Goal: Find specific page/section: Find specific page/section

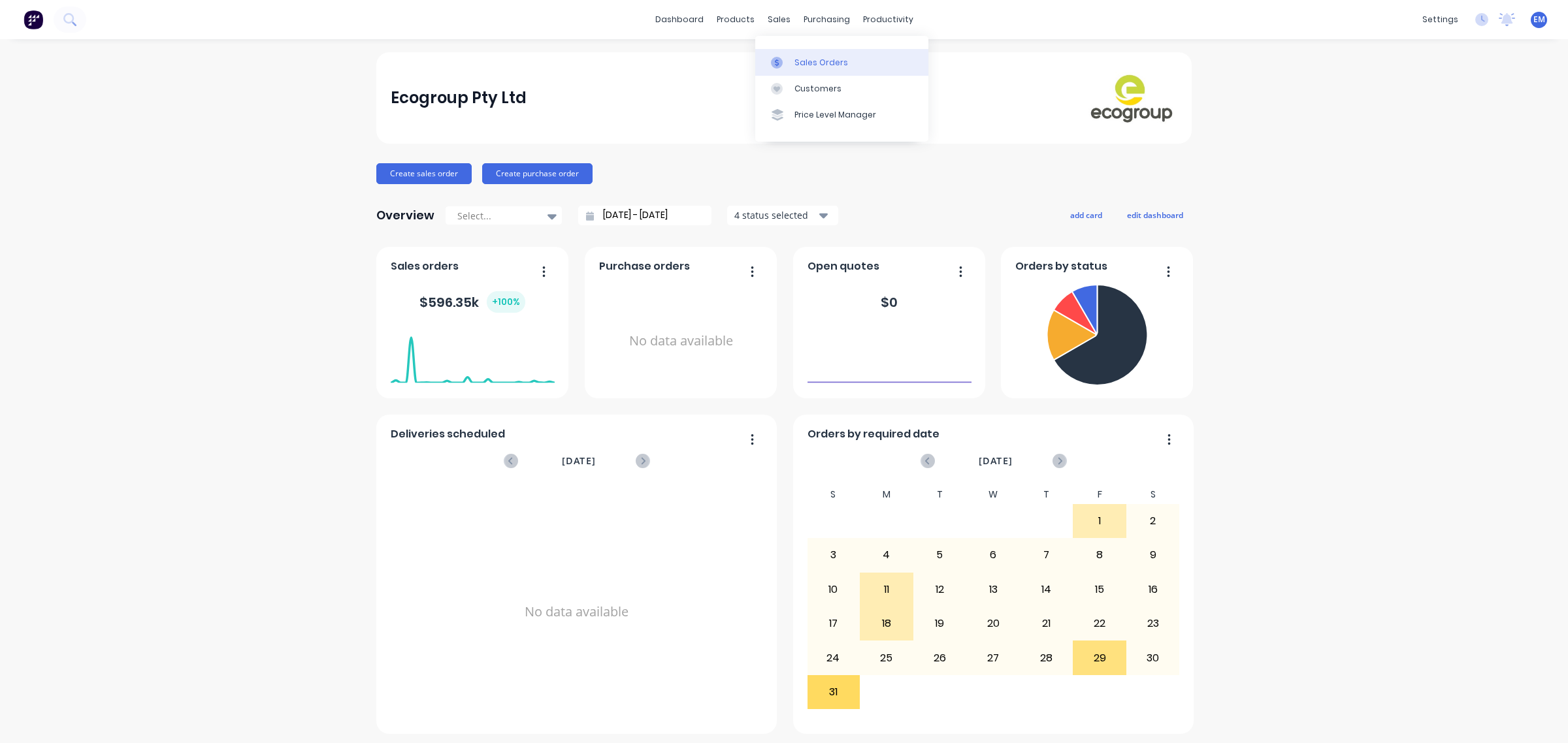
click at [786, 60] on div at bounding box center [781, 63] width 19 height 12
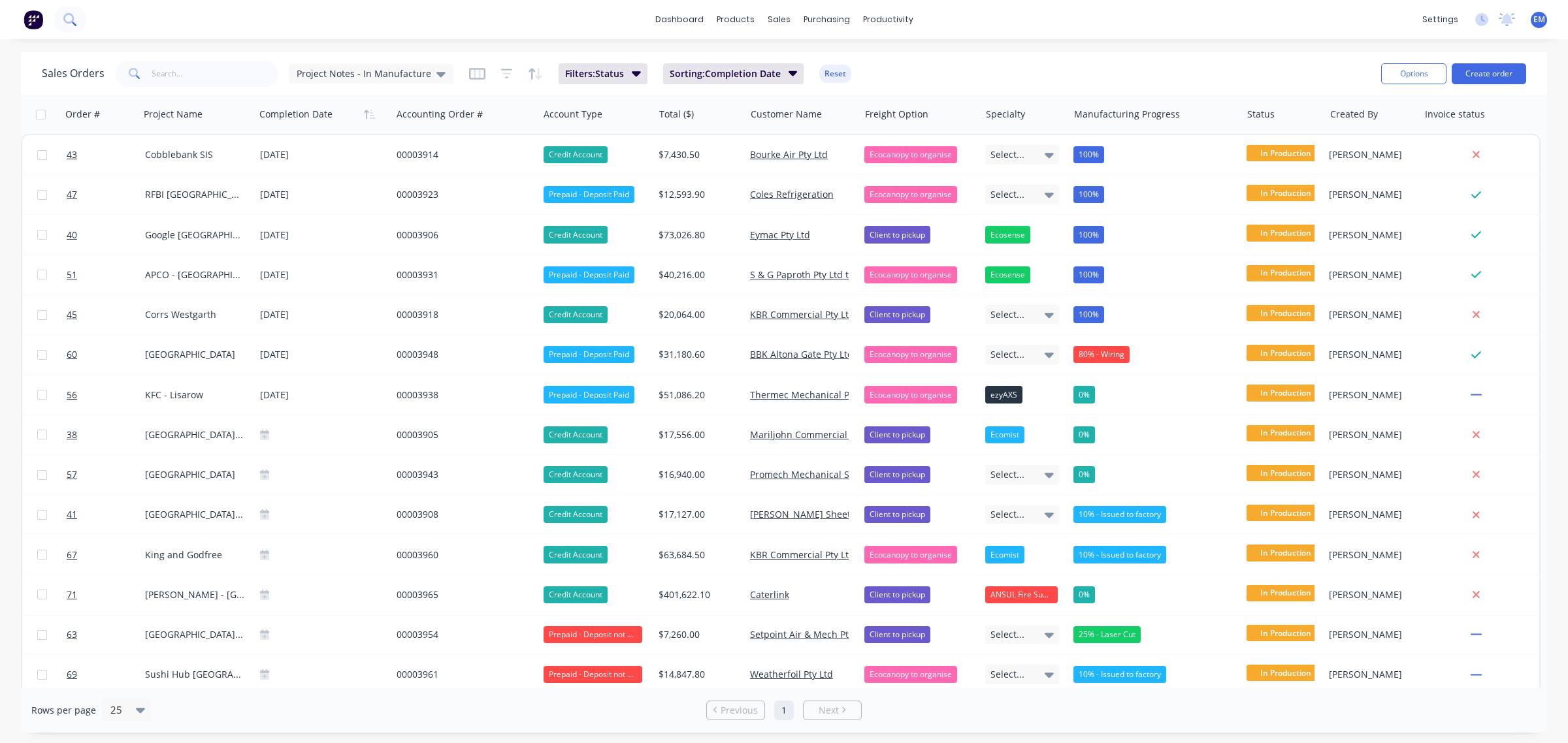
click at [67, 23] on icon at bounding box center [70, 19] width 13 height 13
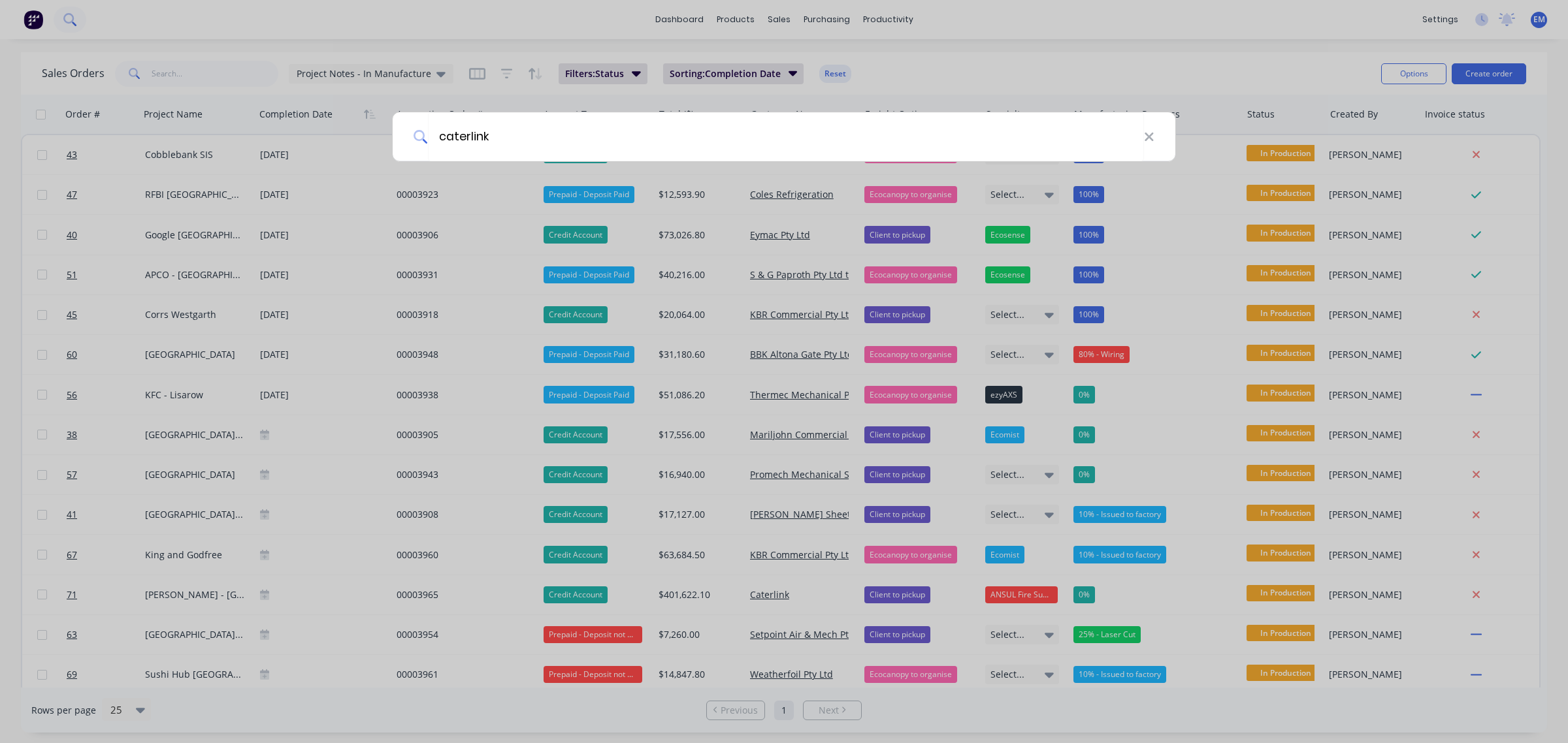
type input "caterlink"
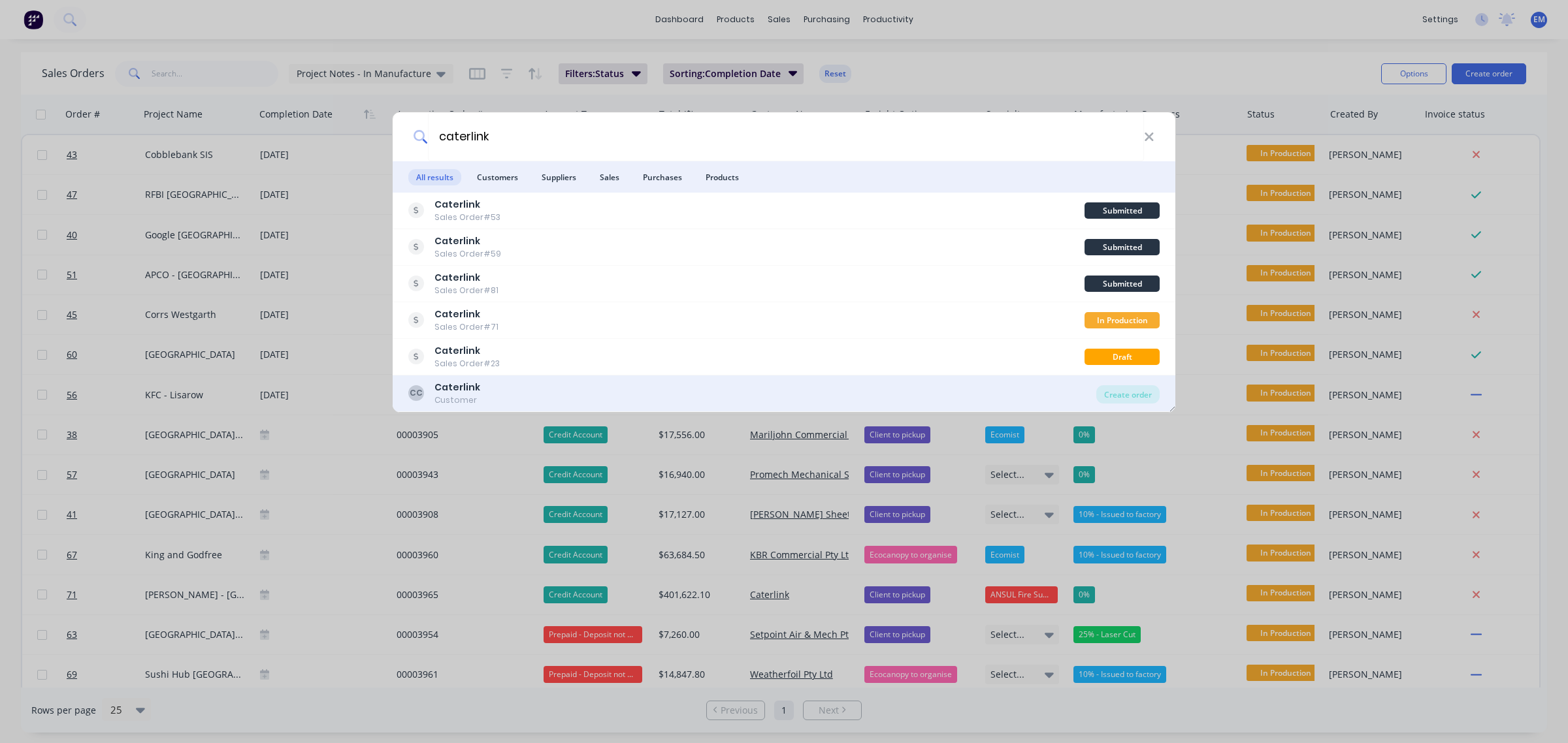
click at [525, 388] on div "CC Caterlink Customer" at bounding box center [751, 394] width 688 height 25
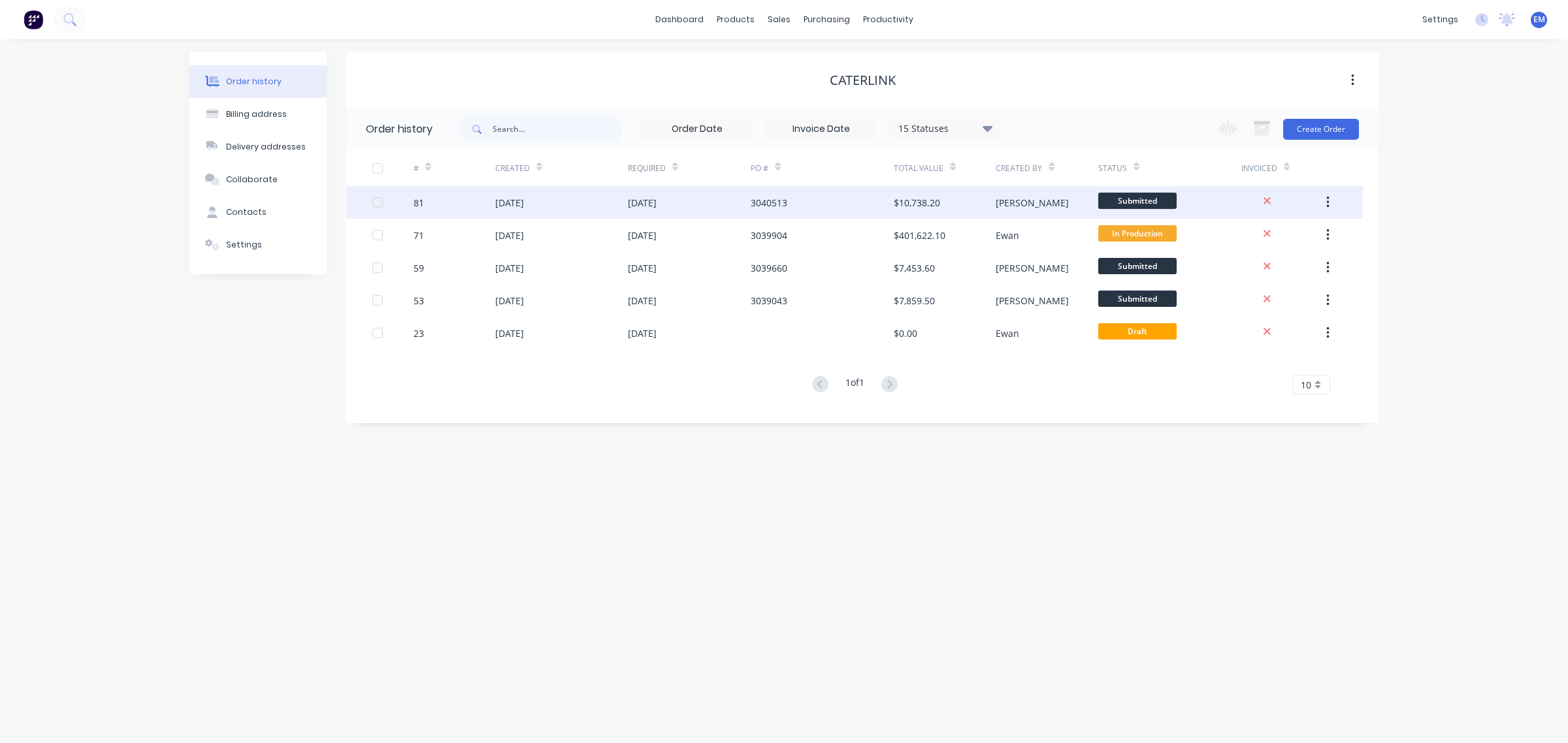
click at [1008, 203] on div "[PERSON_NAME]" at bounding box center [1033, 202] width 73 height 13
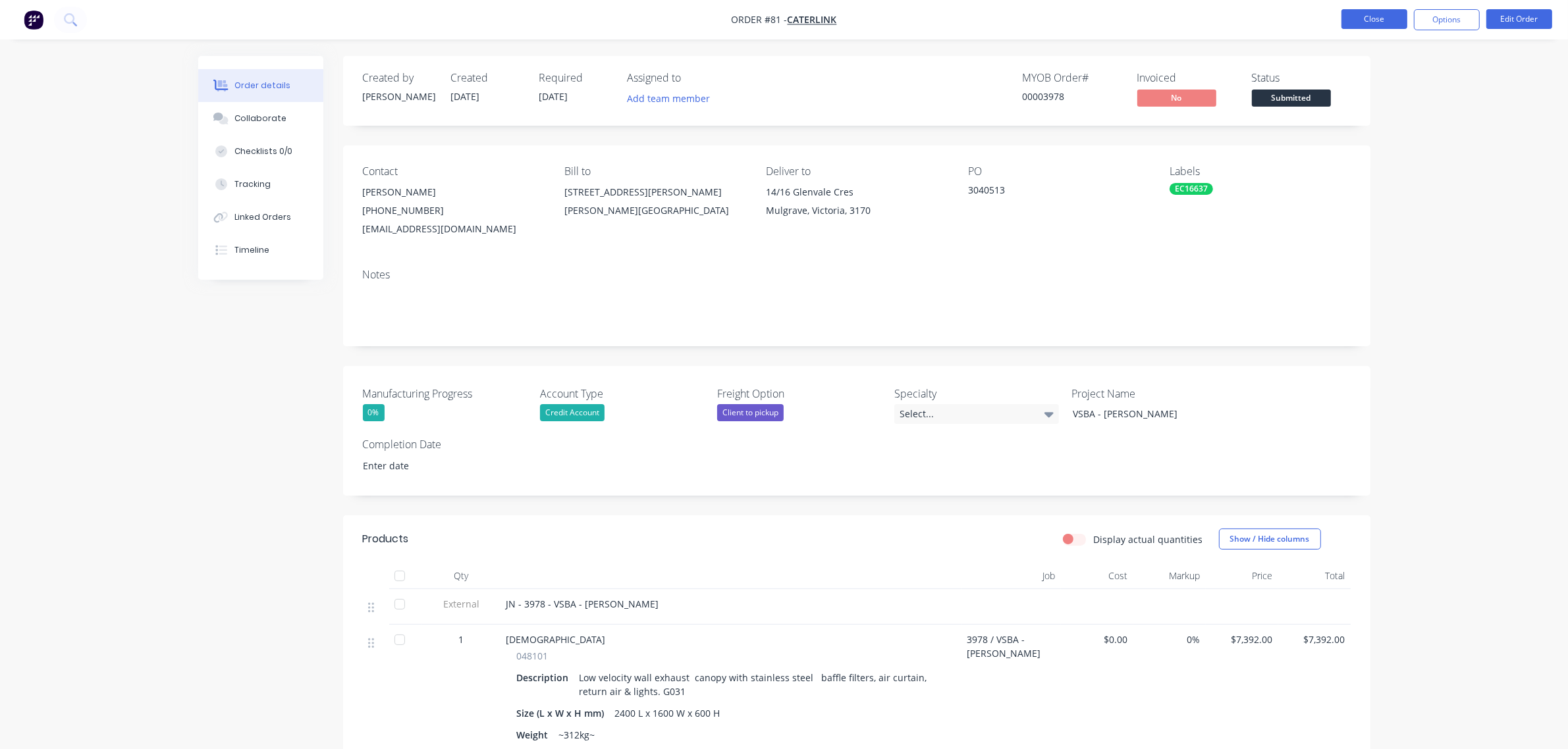
click at [1361, 22] on button "Close" at bounding box center [1374, 19] width 66 height 20
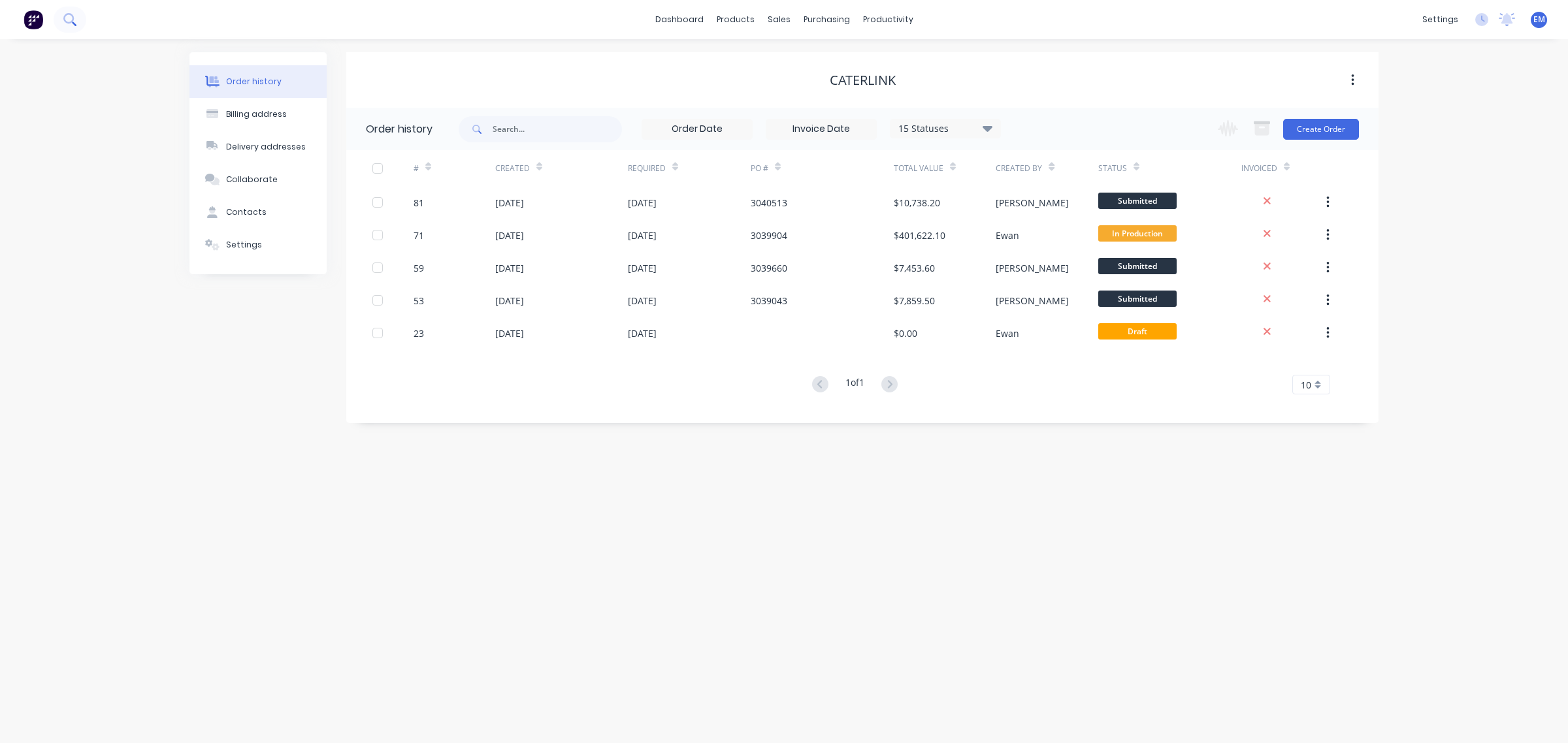
click at [67, 21] on icon at bounding box center [70, 19] width 13 height 13
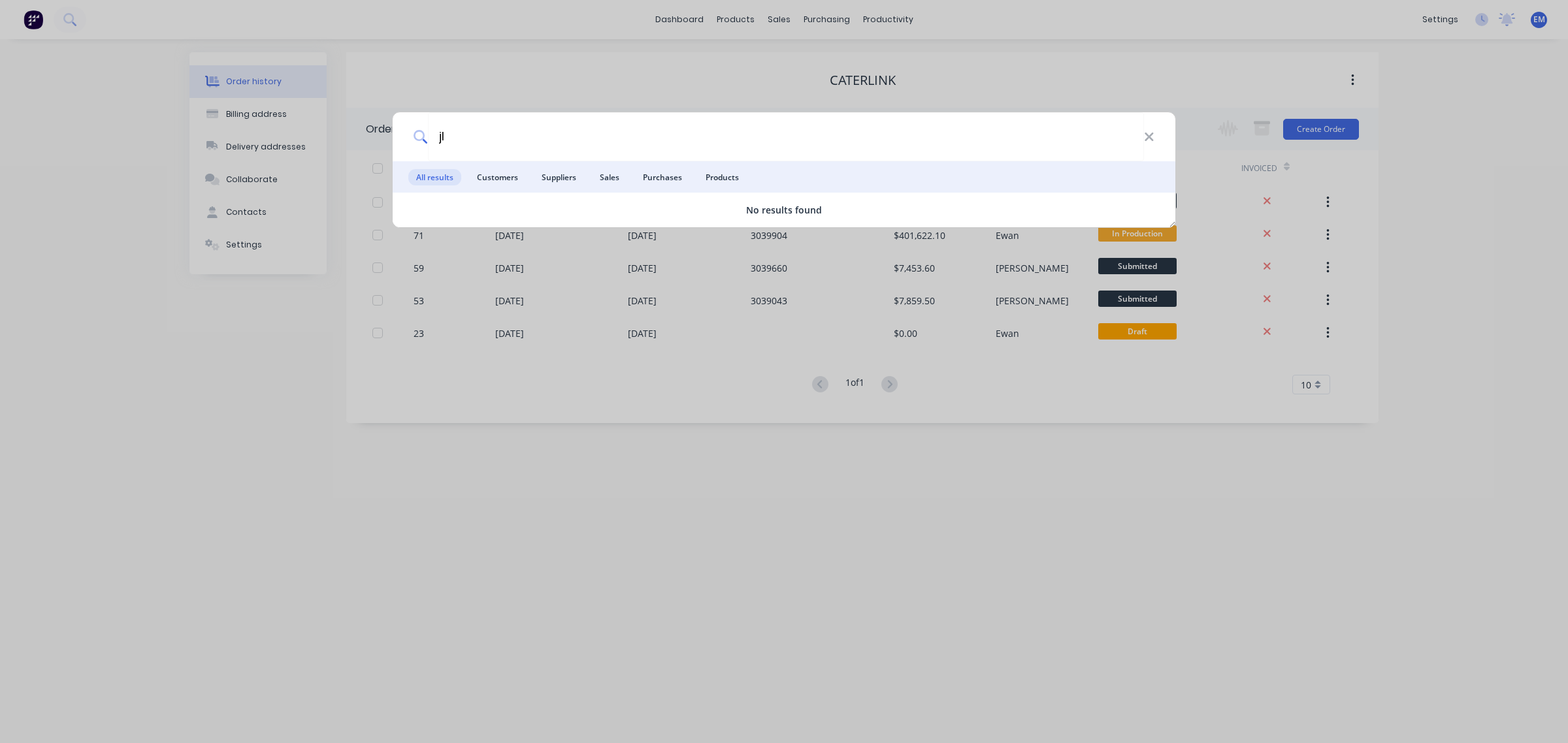
type input "j"
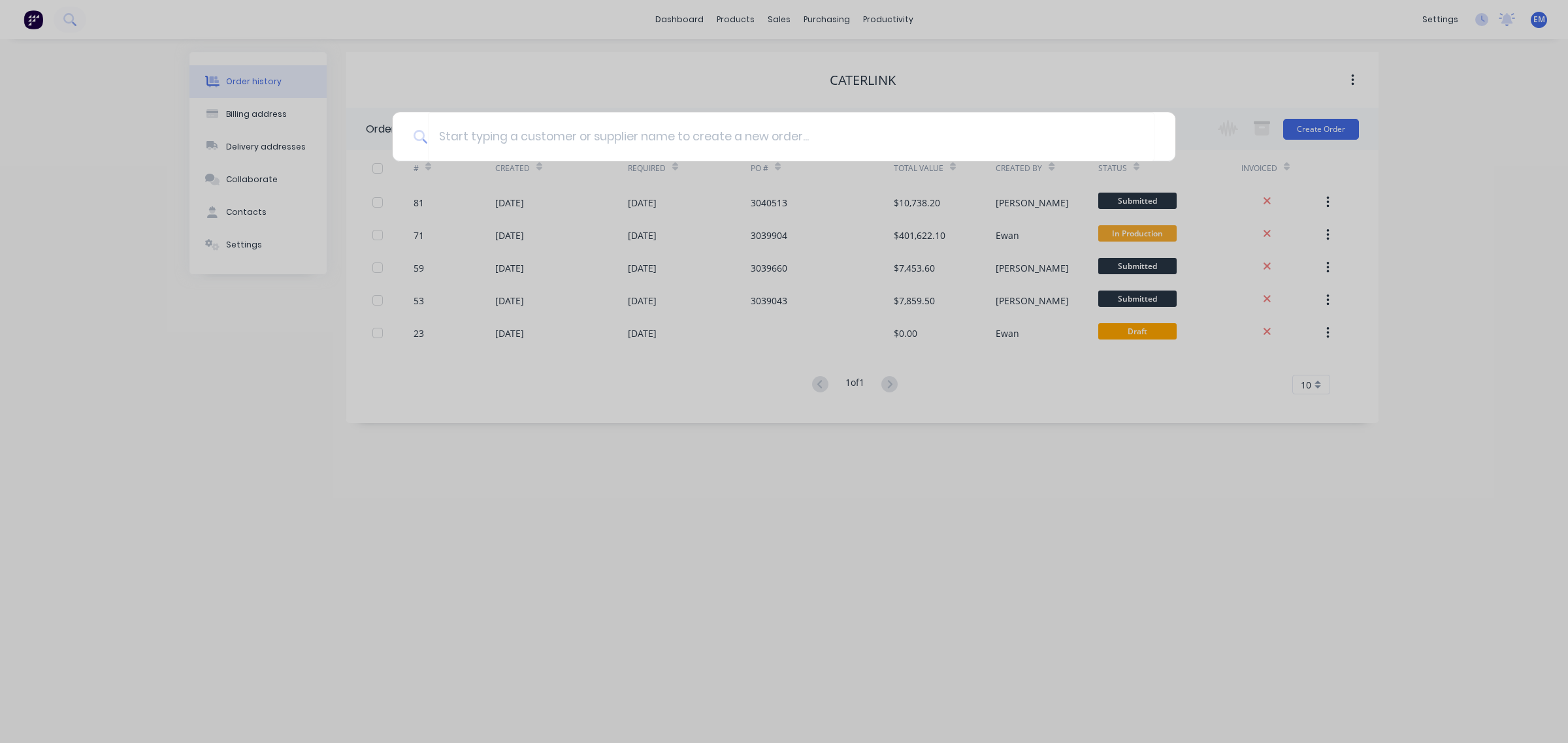
click at [1194, 50] on div at bounding box center [784, 371] width 1568 height 743
